Goal: Information Seeking & Learning: Find specific fact

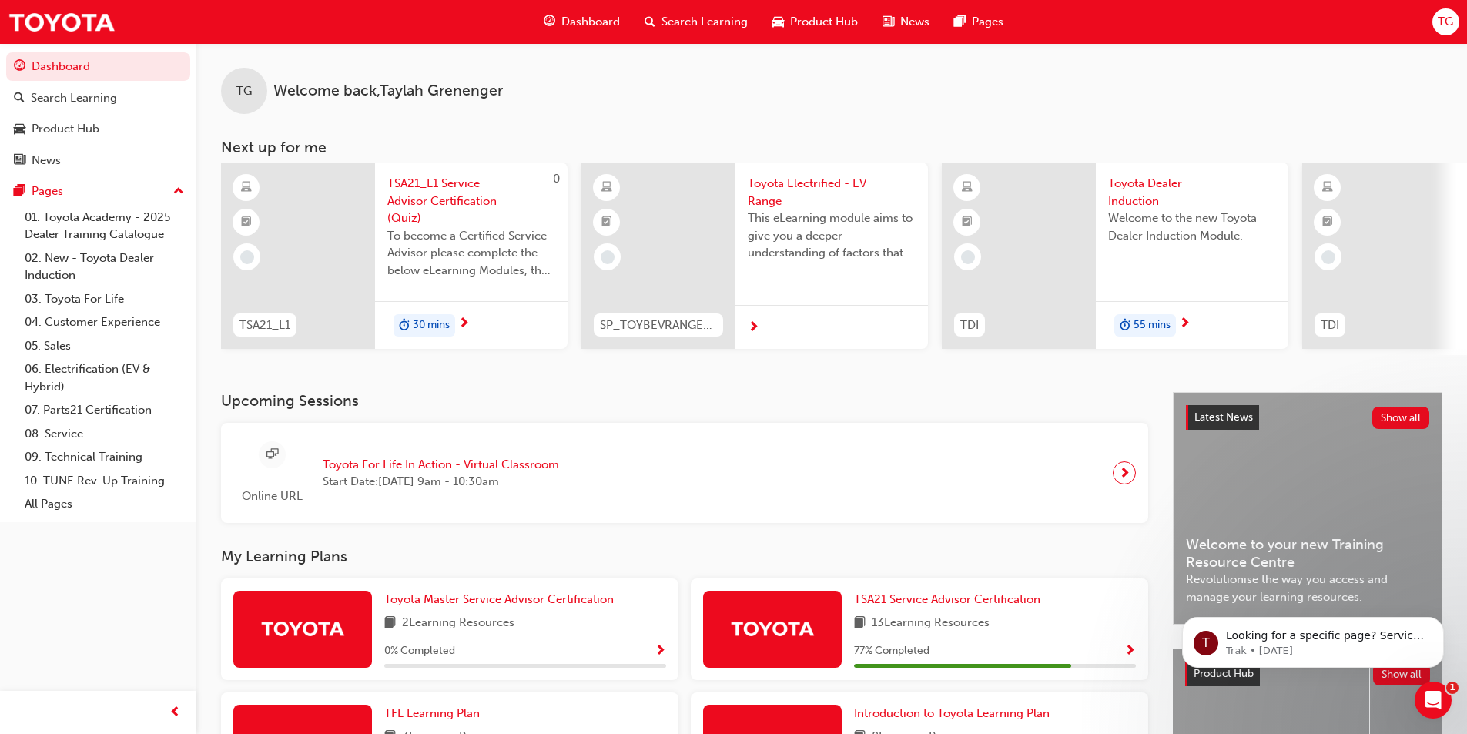
click at [861, 341] on div at bounding box center [831, 327] width 192 height 45
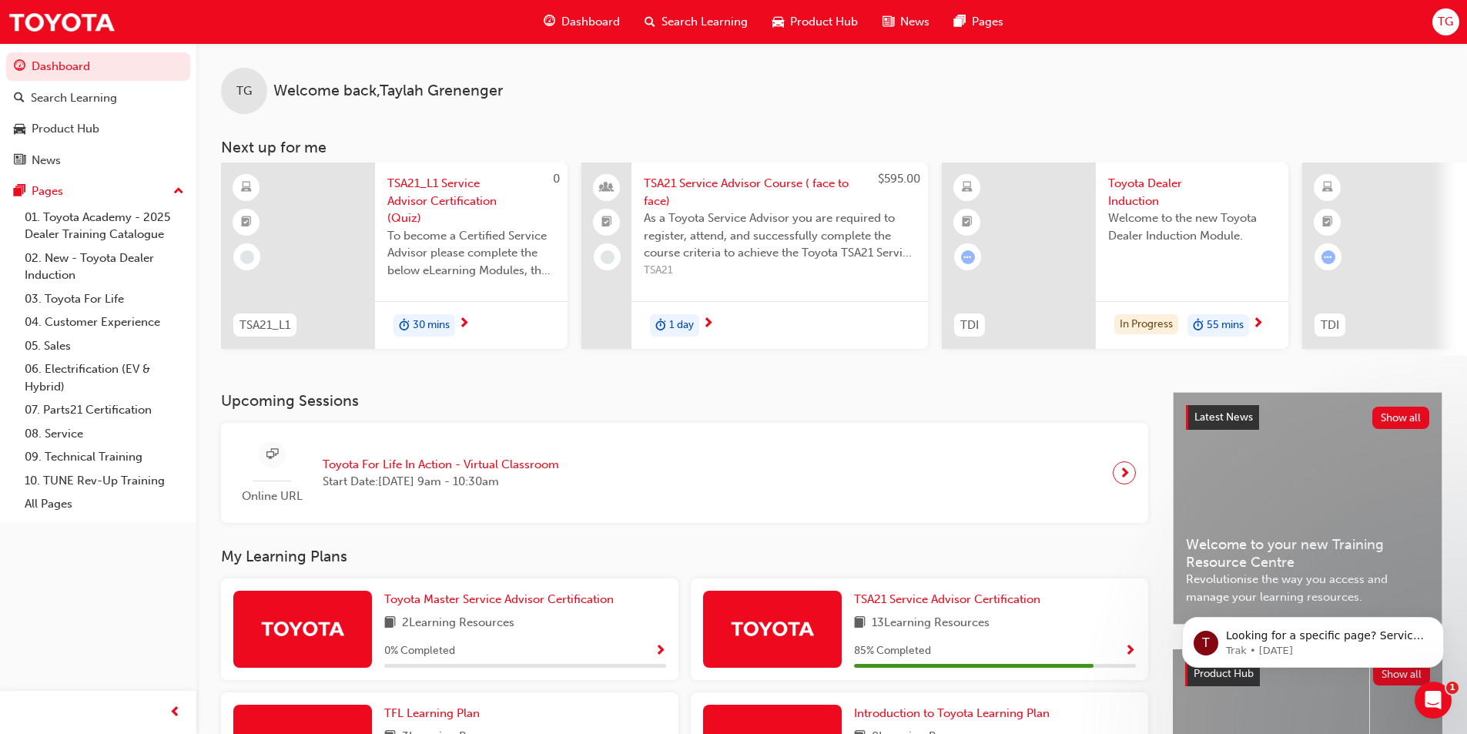
click at [387, 325] on div "30 mins" at bounding box center [471, 325] width 192 height 49
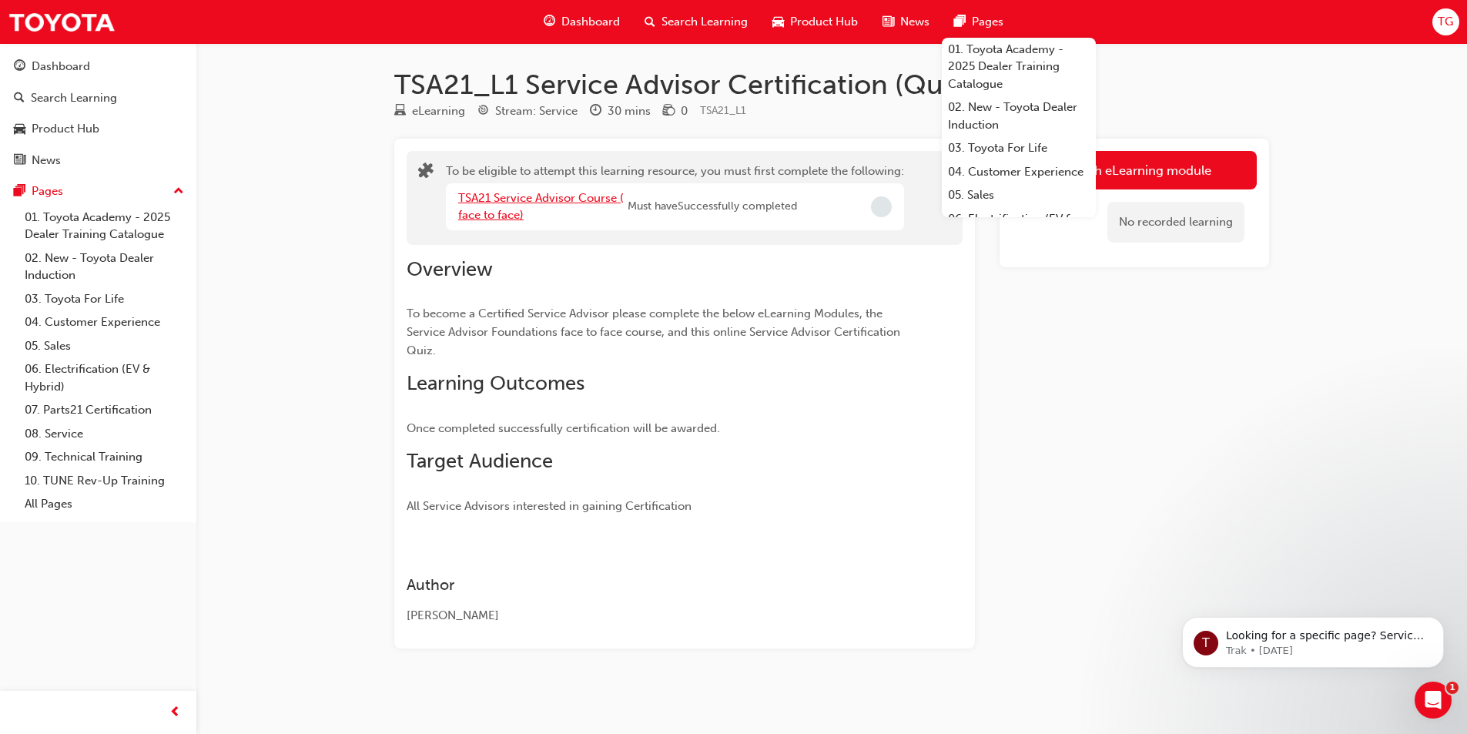
click at [579, 198] on link "TSA21 Service Advisor Course ( face to face)" at bounding box center [541, 207] width 166 height 32
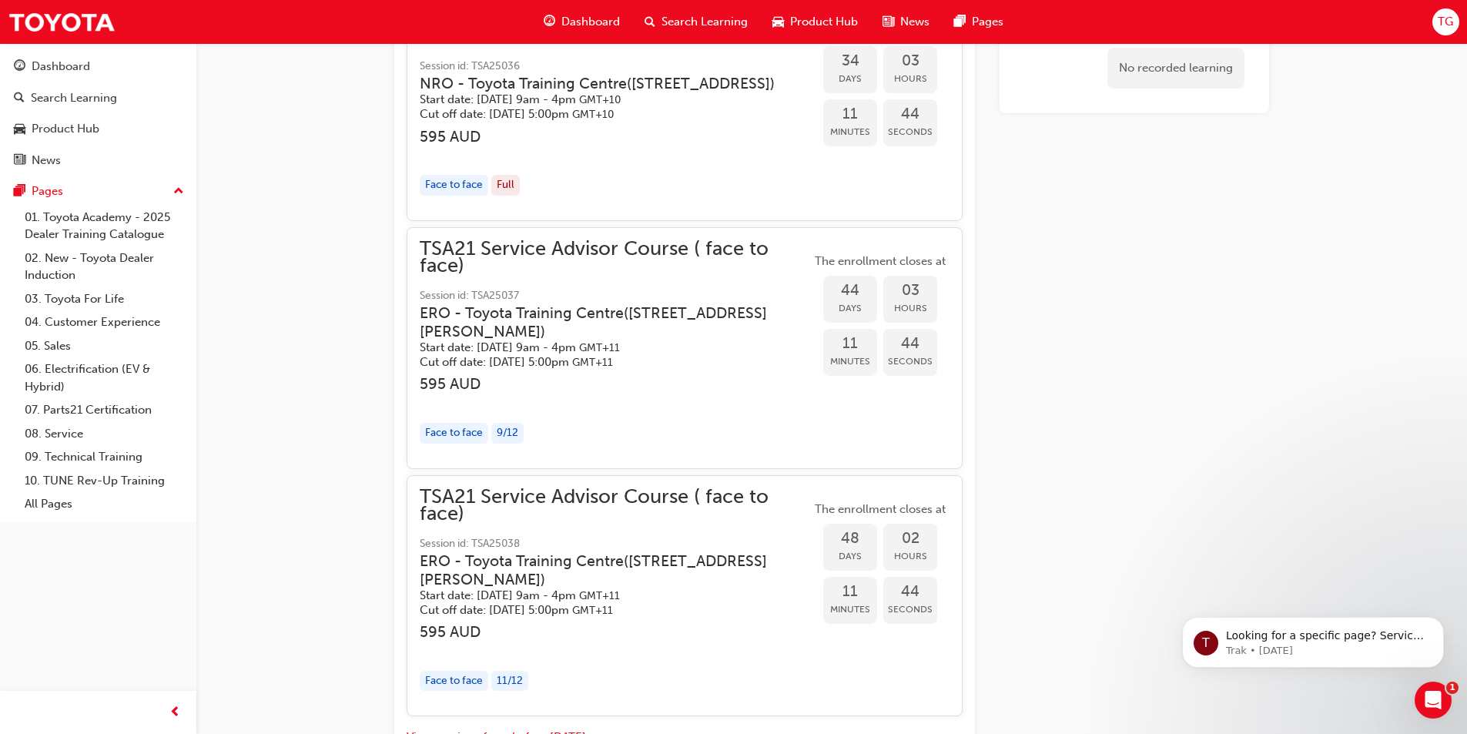
scroll to position [2926, 0]
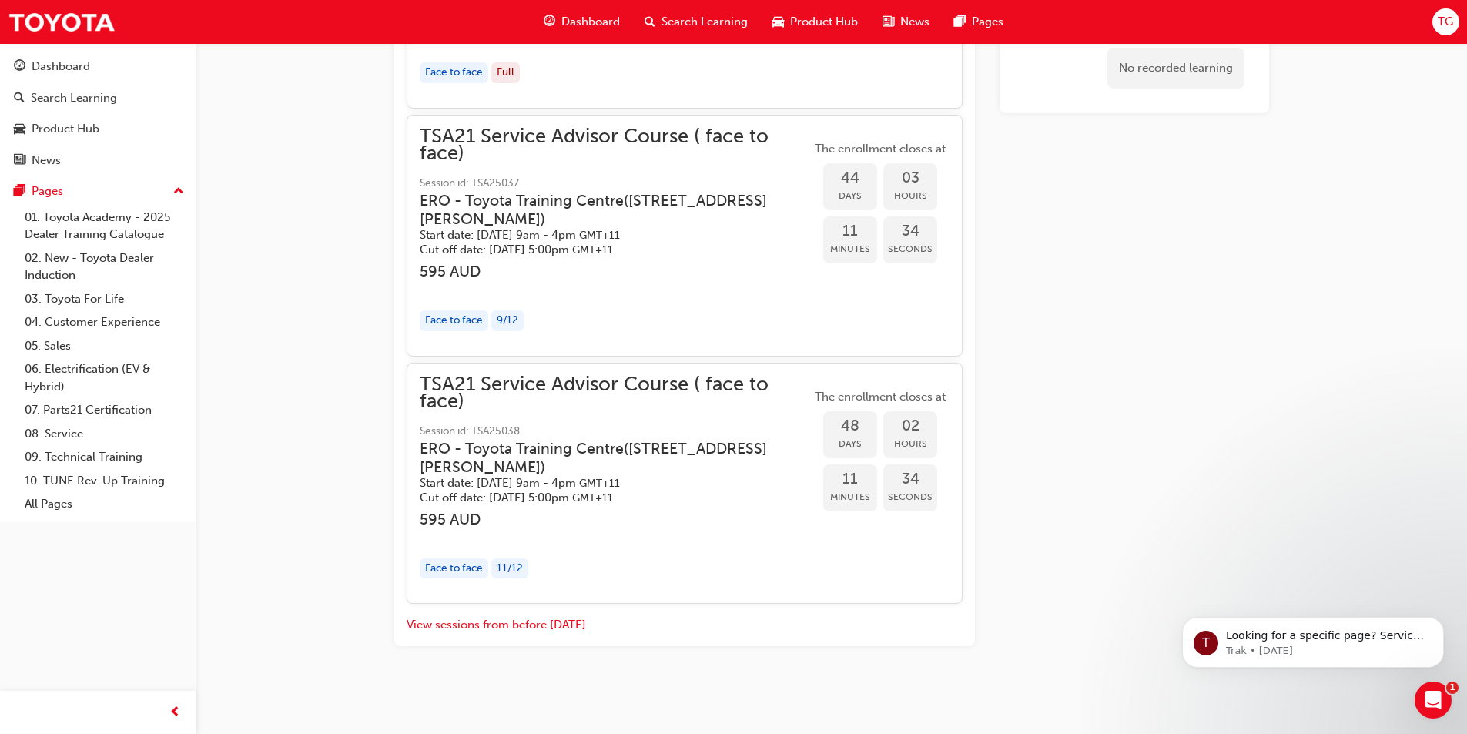
click at [635, 474] on h3 "ERO - Toyota Training Centre ( [STREET_ADDRESS][PERSON_NAME] )" at bounding box center [603, 458] width 367 height 36
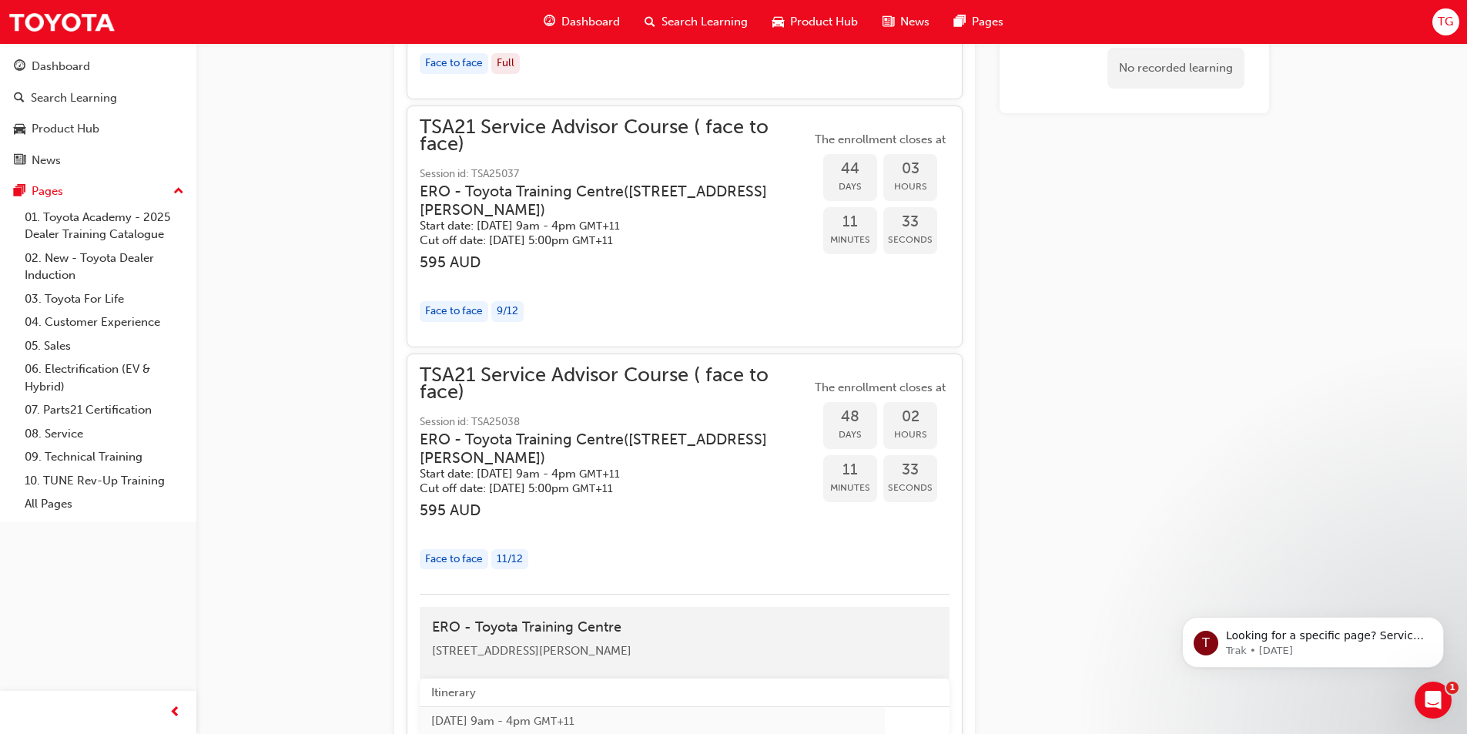
scroll to position [3311, 0]
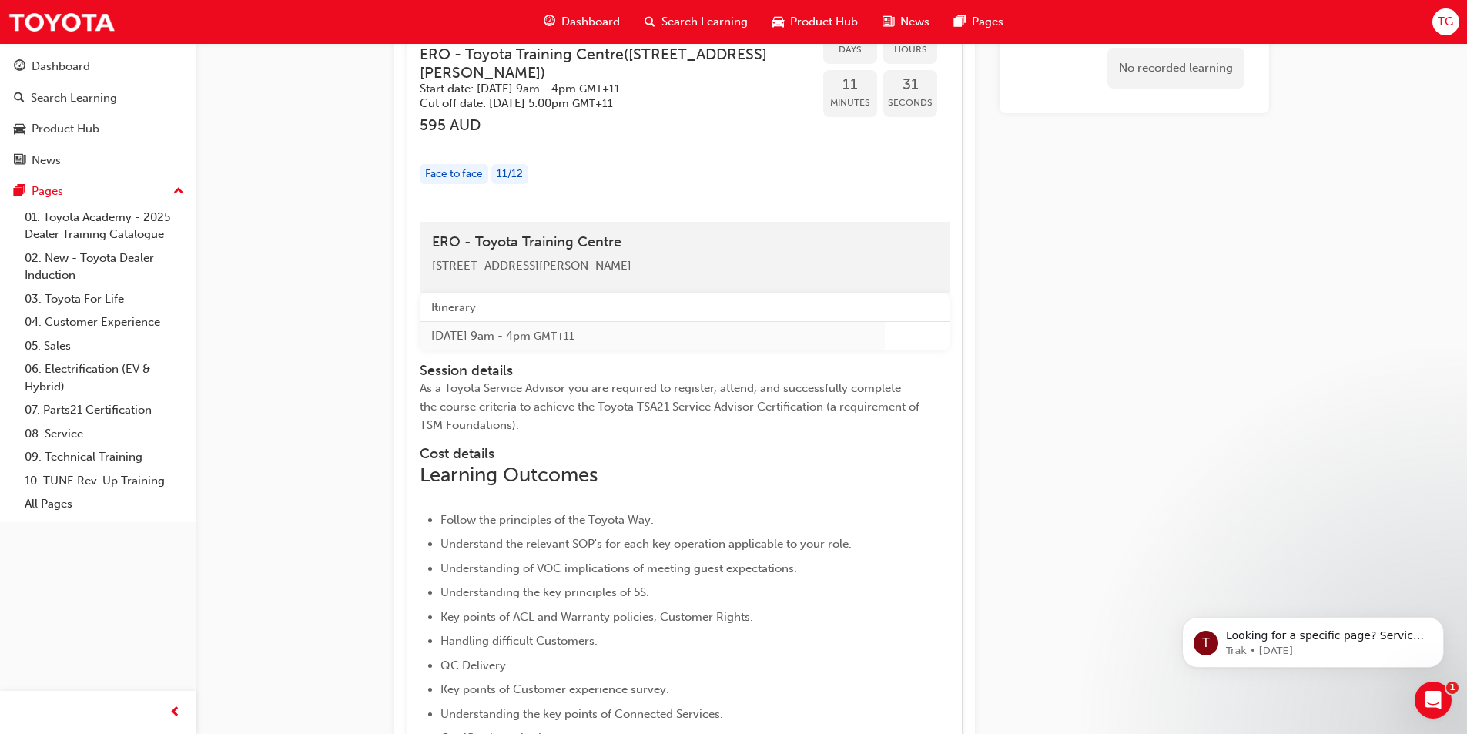
drag, startPoint x: 665, startPoint y: 296, endPoint x: 367, endPoint y: 300, distance: 298.8
copy span "[STREET_ADDRESS][PERSON_NAME]"
